Goal: Check status: Check status

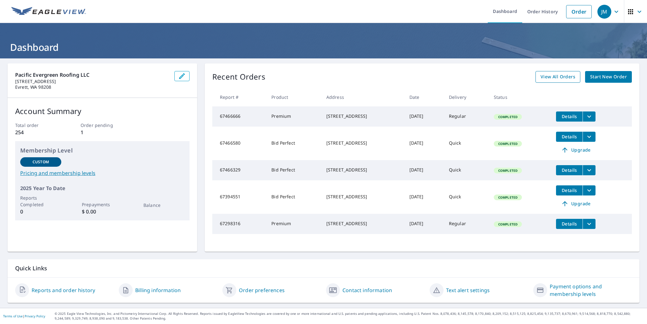
click at [562, 72] on link "View All Orders" at bounding box center [557, 77] width 45 height 12
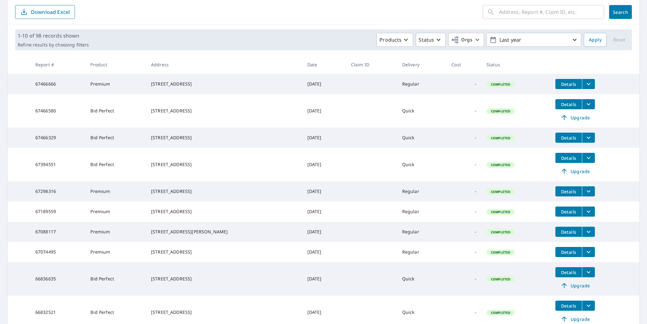
scroll to position [84, 0]
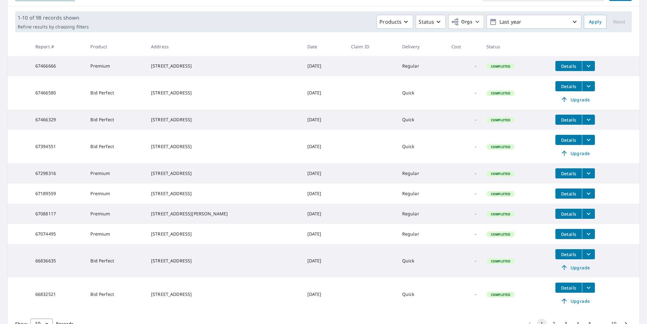
click at [154, 197] on div "[STREET_ADDRESS]" at bounding box center [224, 193] width 146 height 6
click at [574, 197] on span "Details" at bounding box center [568, 194] width 19 height 6
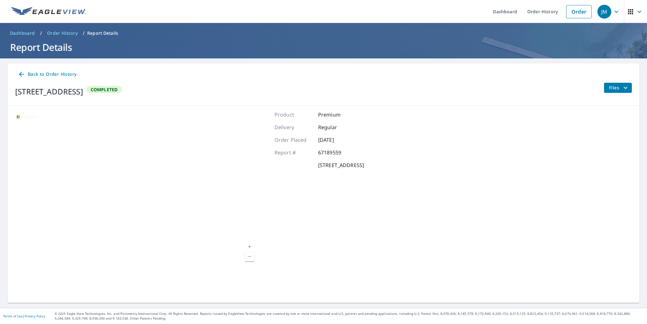
click at [609, 87] on span "Files" at bounding box center [619, 88] width 20 height 8
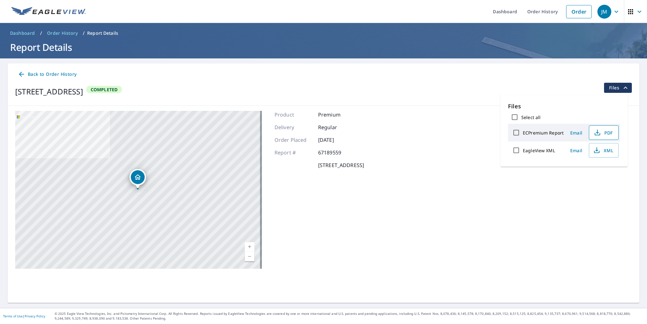
click at [606, 132] on span "PDF" at bounding box center [603, 133] width 20 height 8
